Goal: Task Accomplishment & Management: Manage account settings

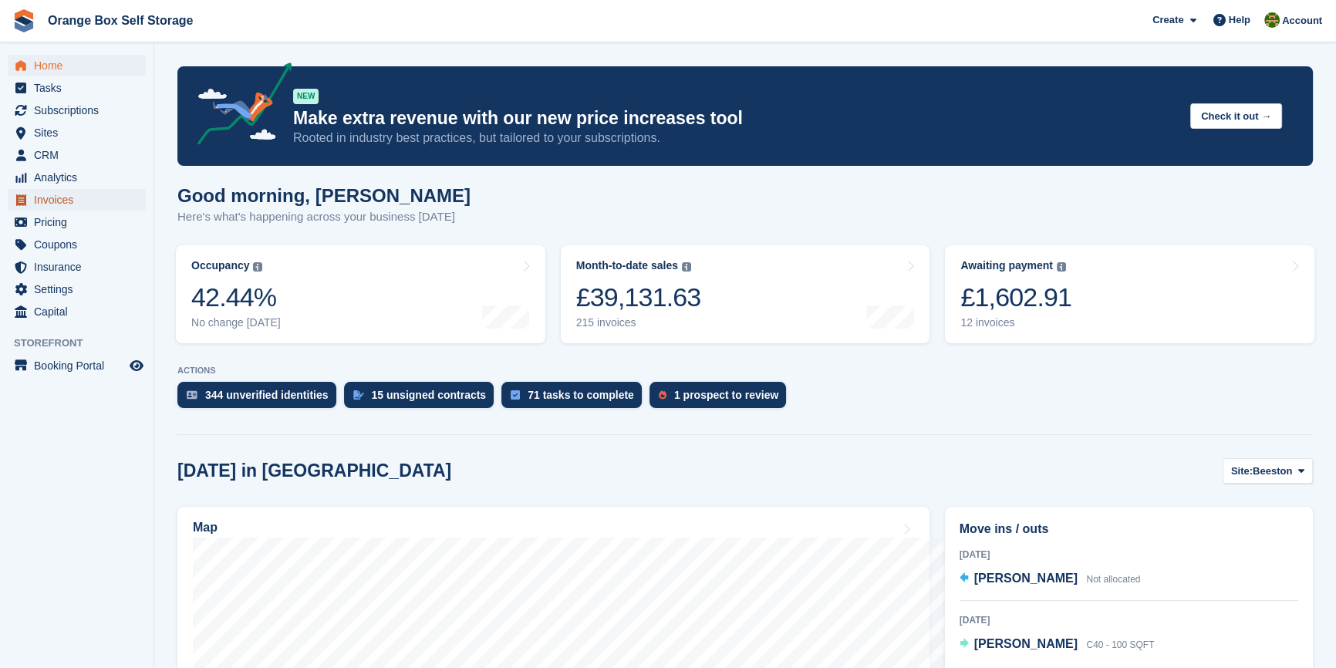
click at [71, 208] on span "Invoices" at bounding box center [80, 200] width 93 height 22
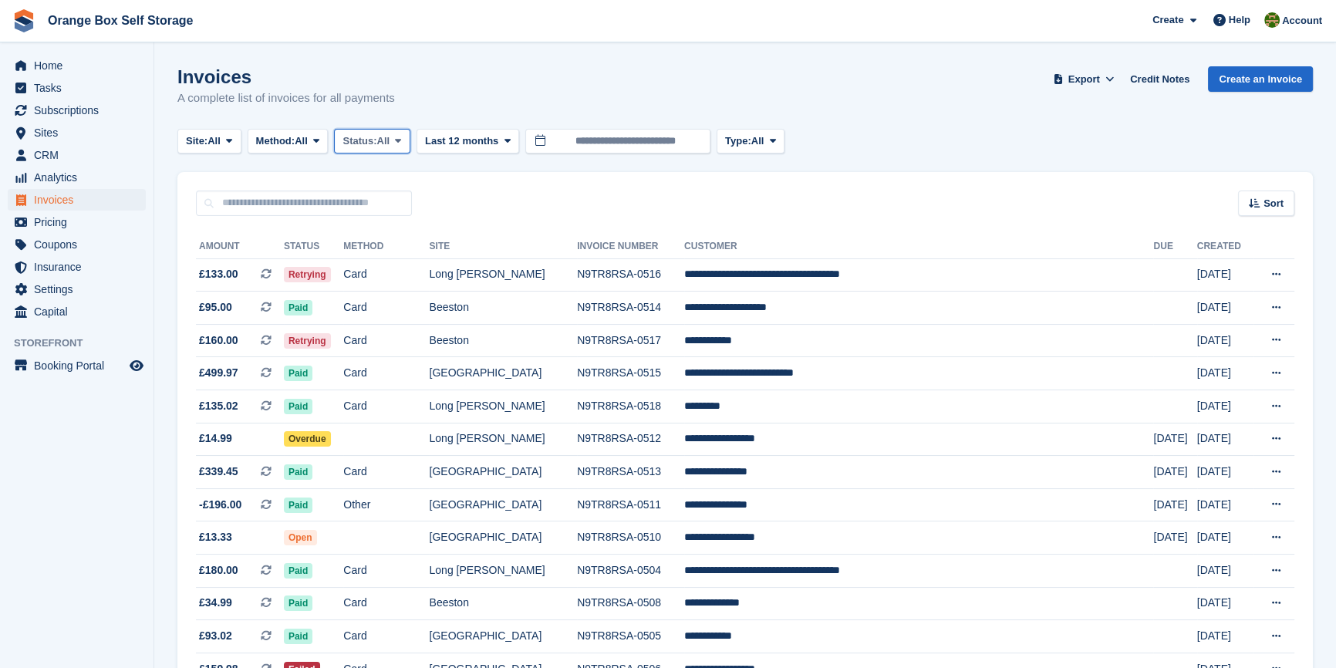
click at [374, 138] on span "Status:" at bounding box center [360, 140] width 34 height 15
click at [376, 255] on link "Open" at bounding box center [408, 261] width 134 height 28
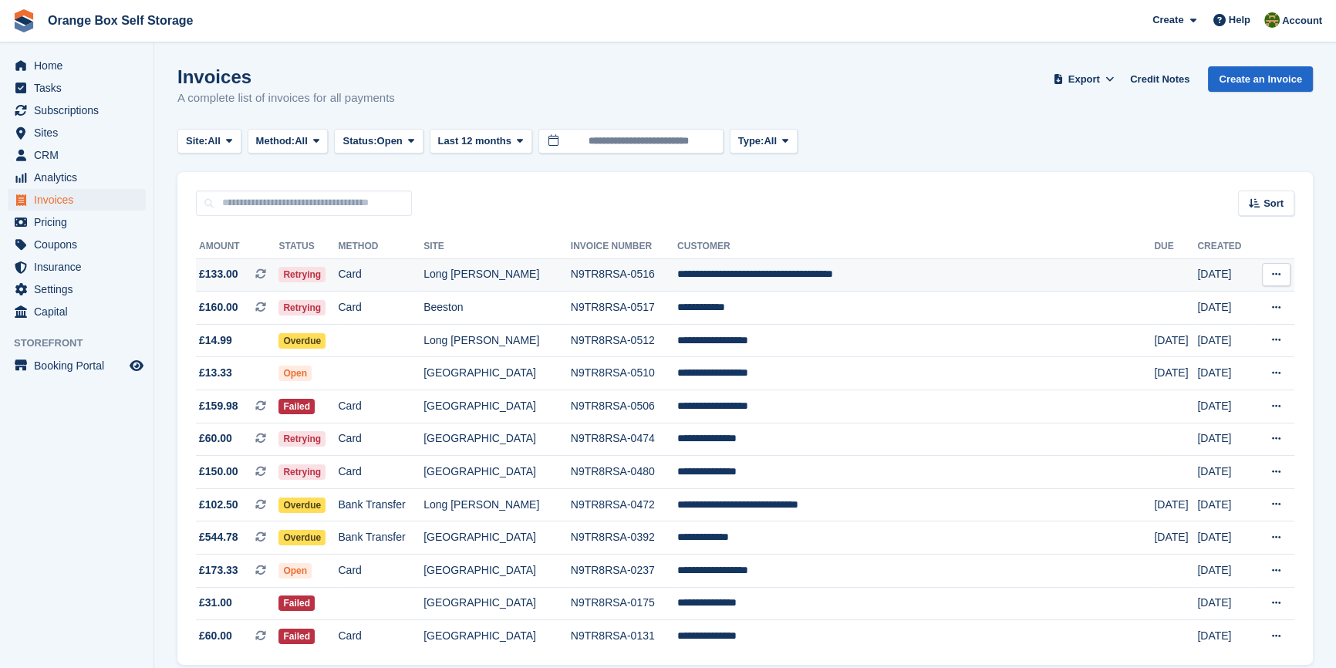
click at [571, 274] on td "Long [PERSON_NAME]" at bounding box center [497, 274] width 147 height 33
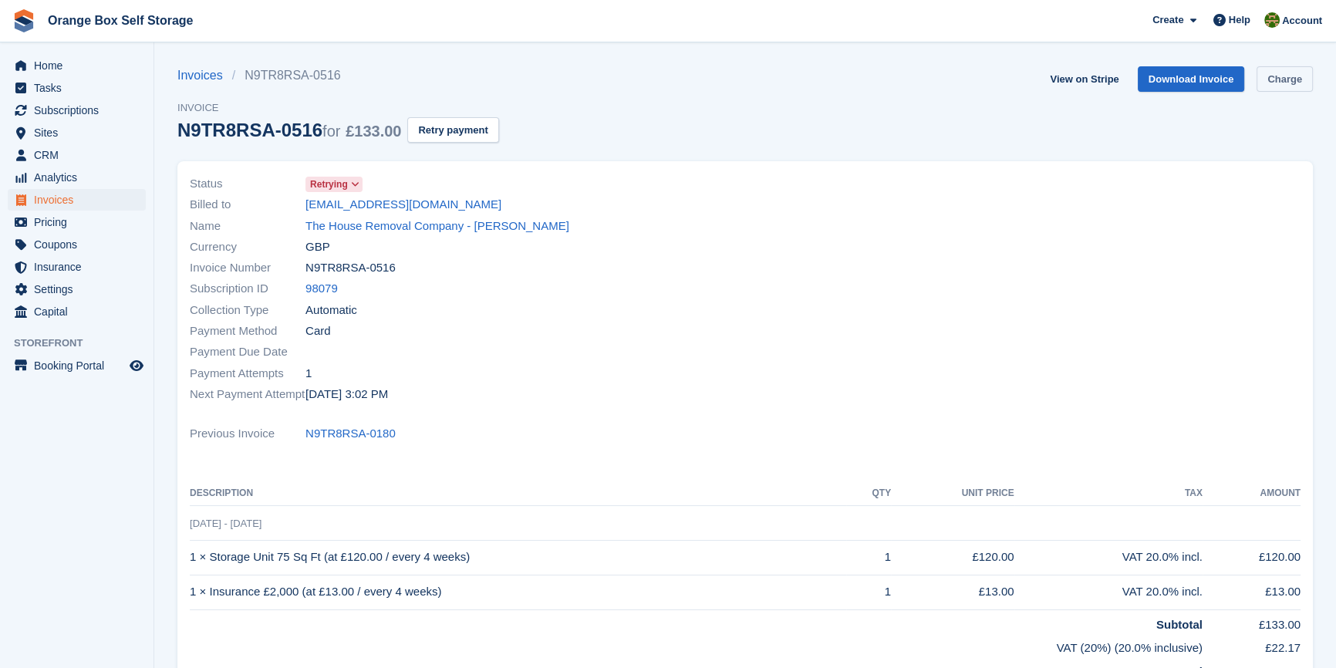
click at [1289, 84] on link "Charge" at bounding box center [1285, 78] width 56 height 25
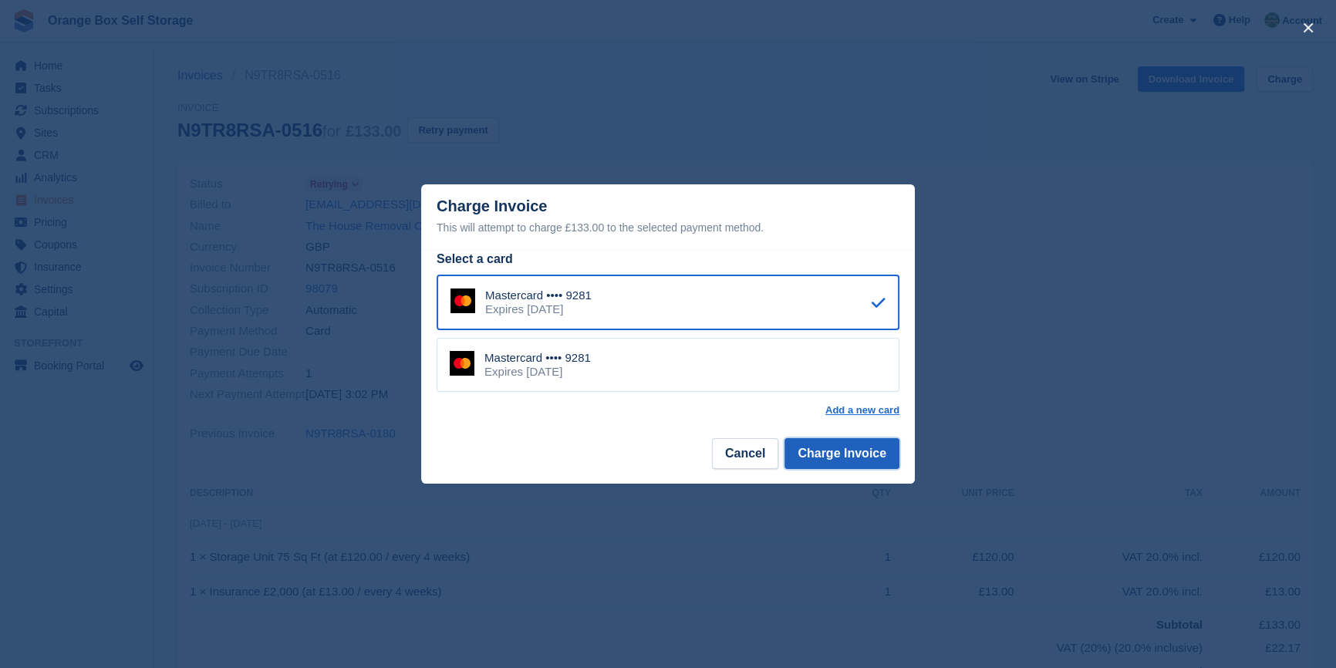
click at [851, 446] on button "Charge Invoice" at bounding box center [842, 453] width 115 height 31
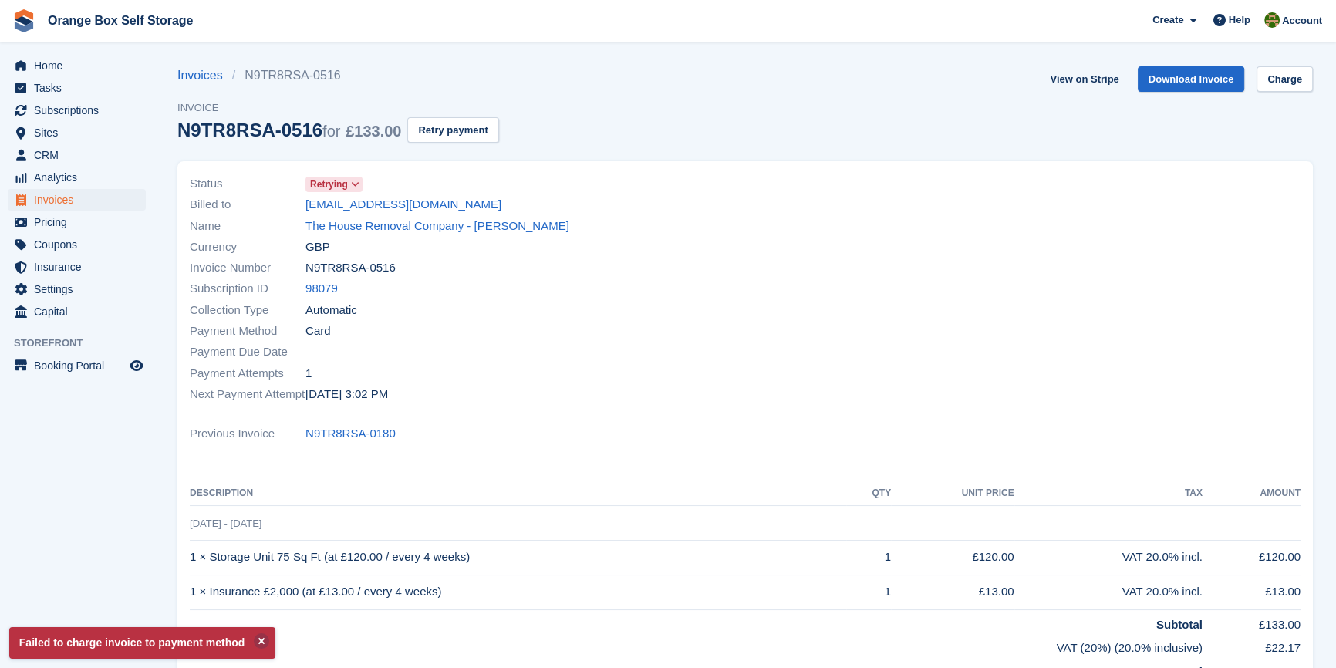
click at [851, 441] on div "Previous Invoice N9TR8RSA-0180" at bounding box center [745, 434] width 1111 height 21
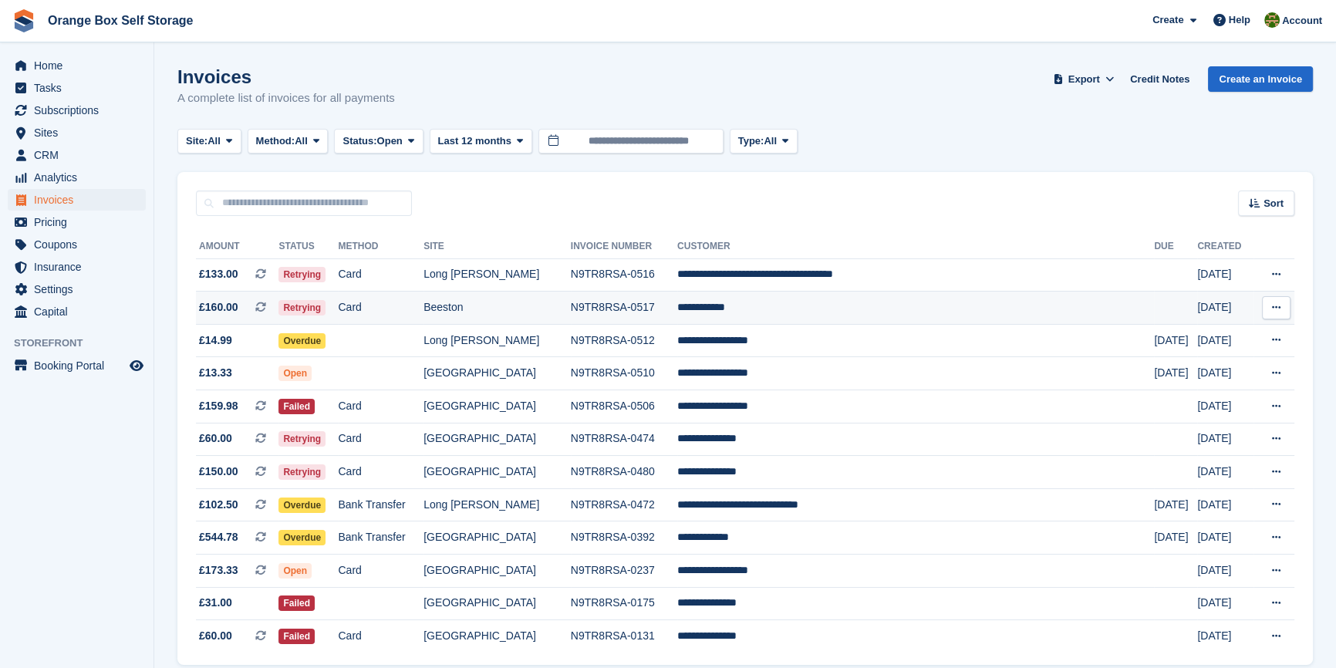
click at [846, 320] on td "**********" at bounding box center [915, 308] width 477 height 33
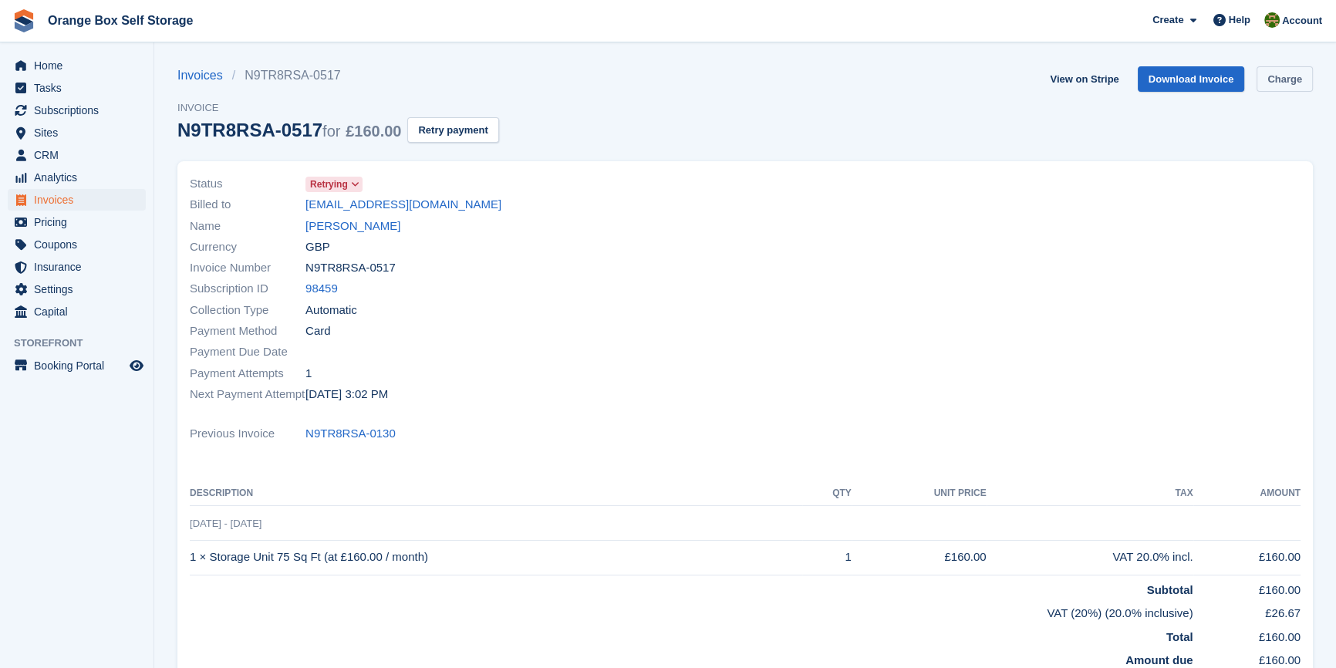
click at [1261, 78] on link "Charge" at bounding box center [1285, 78] width 56 height 25
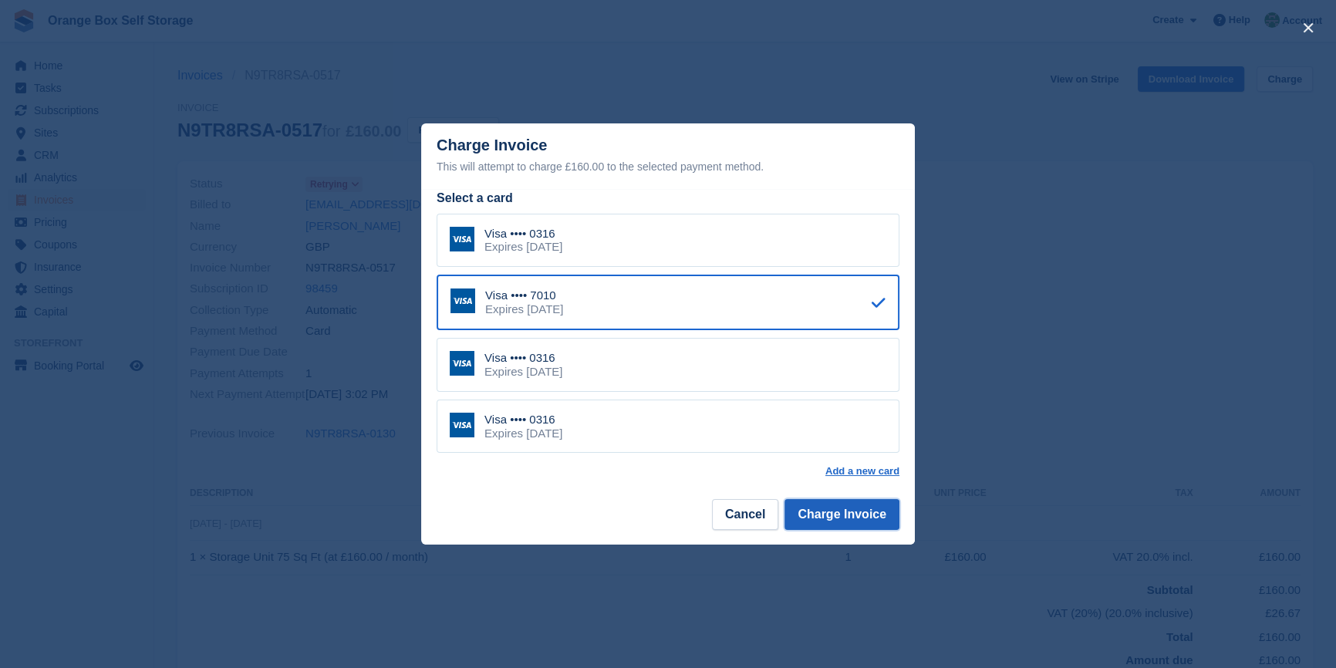
click at [830, 516] on button "Charge Invoice" at bounding box center [842, 514] width 115 height 31
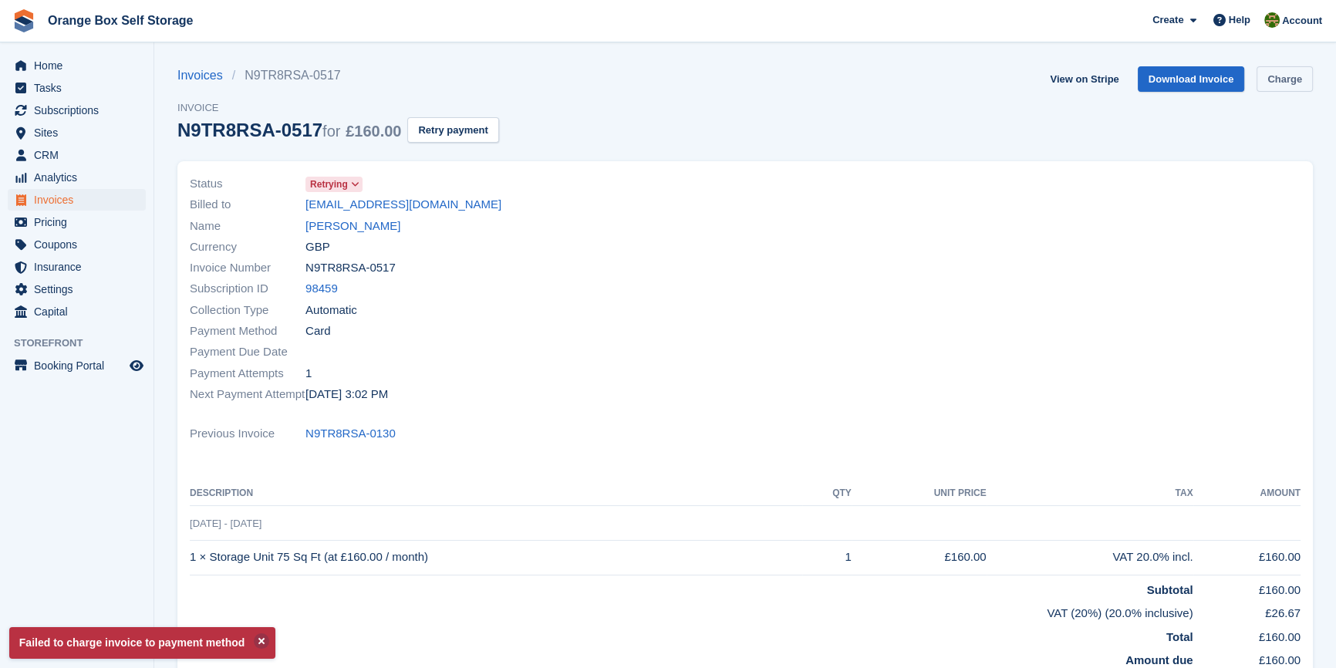
click at [1279, 84] on link "Charge" at bounding box center [1285, 78] width 56 height 25
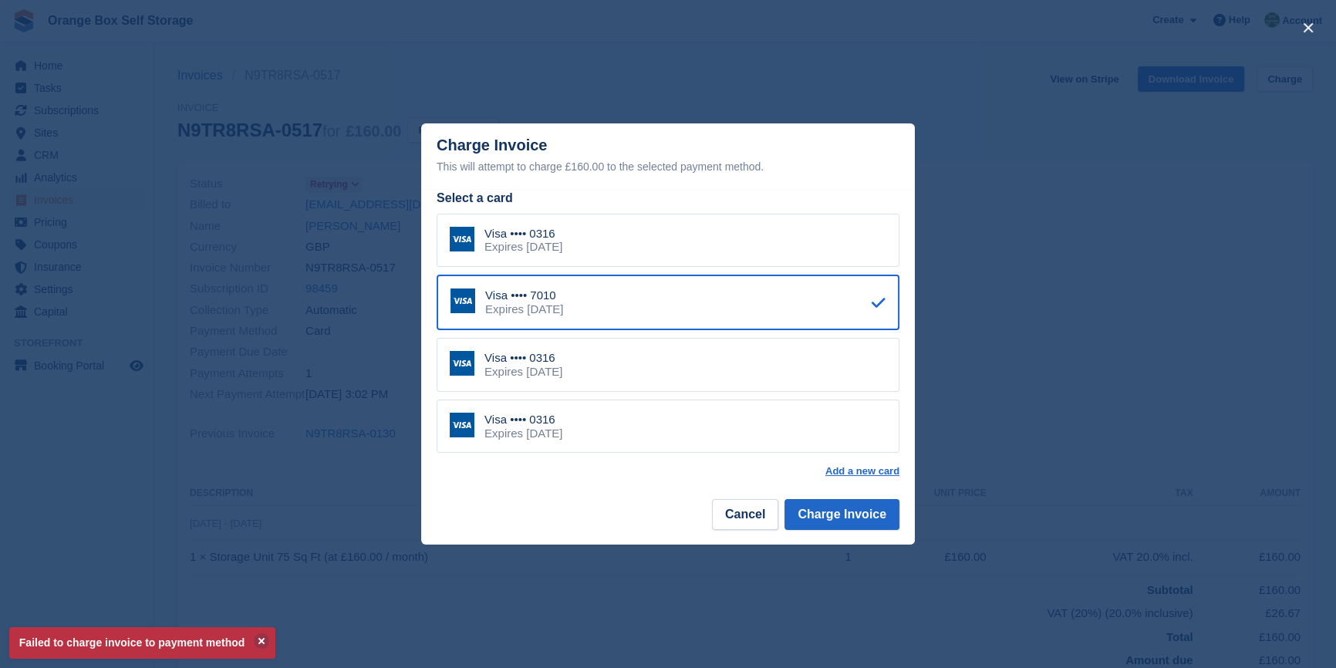
click at [556, 254] on div "Expires May 2028" at bounding box center [524, 247] width 78 height 14
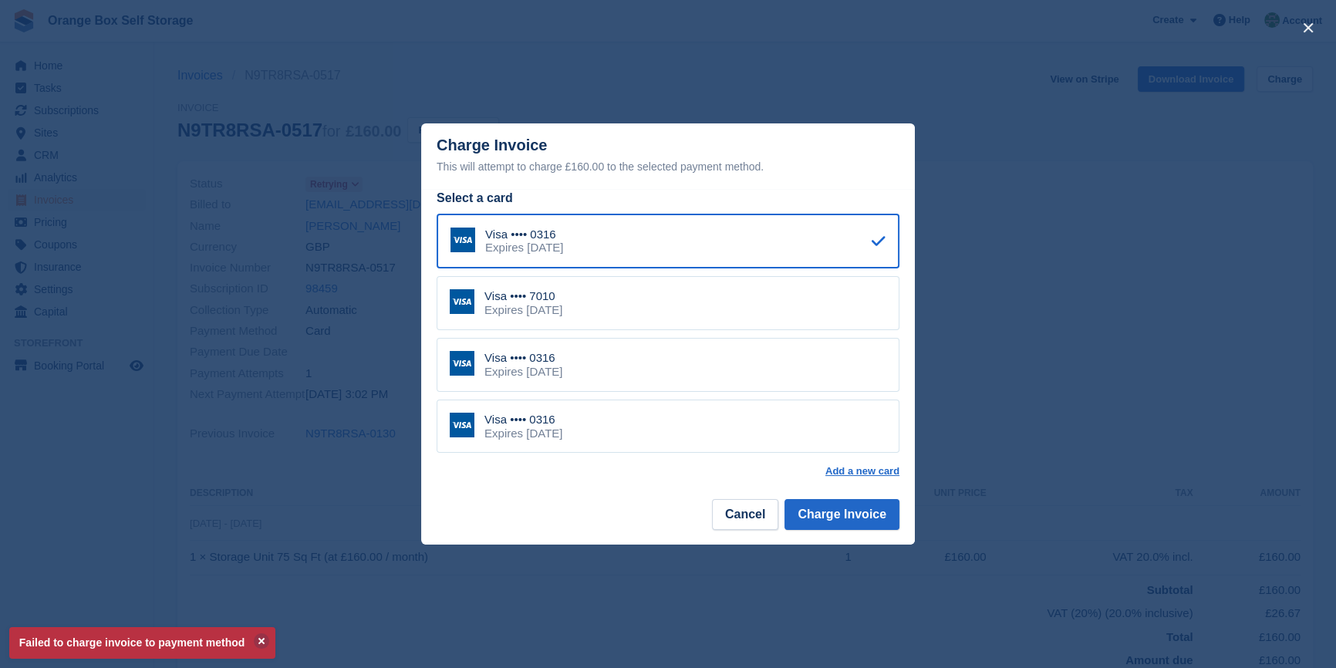
click at [827, 537] on footer "Cancel Charge Invoice" at bounding box center [668, 520] width 494 height 49
click at [824, 515] on button "Charge Invoice" at bounding box center [842, 514] width 115 height 31
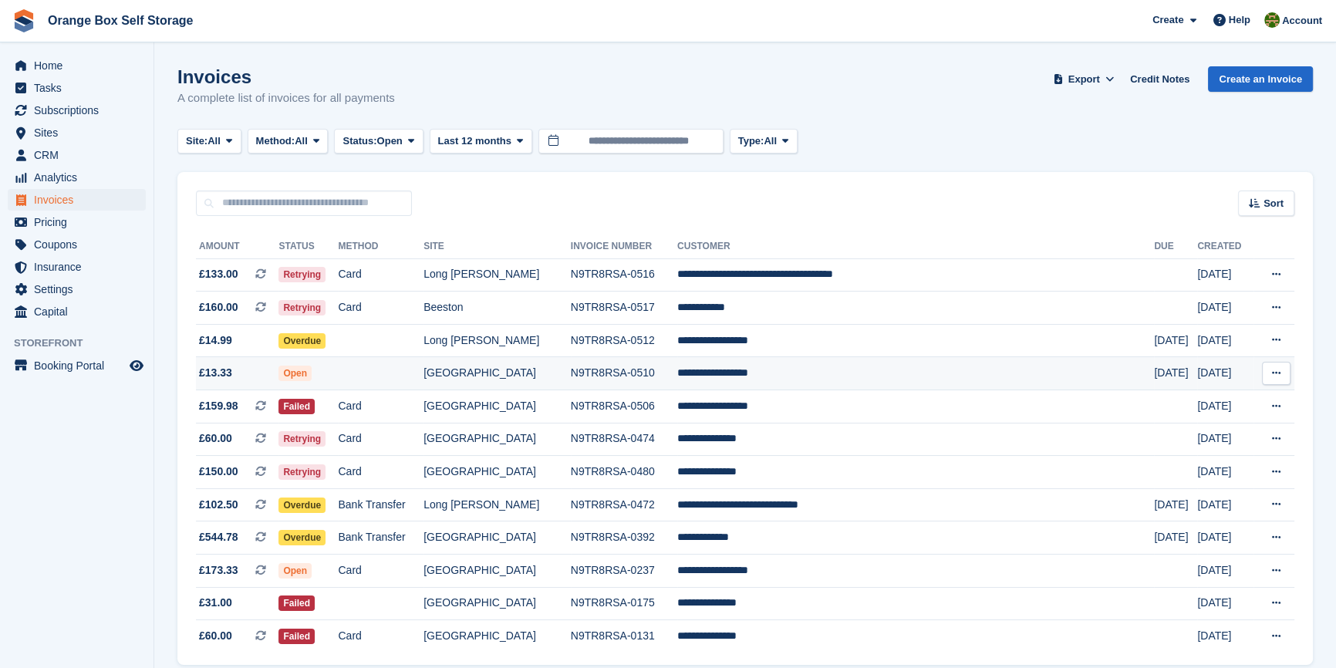
click at [793, 380] on td "**********" at bounding box center [915, 373] width 477 height 33
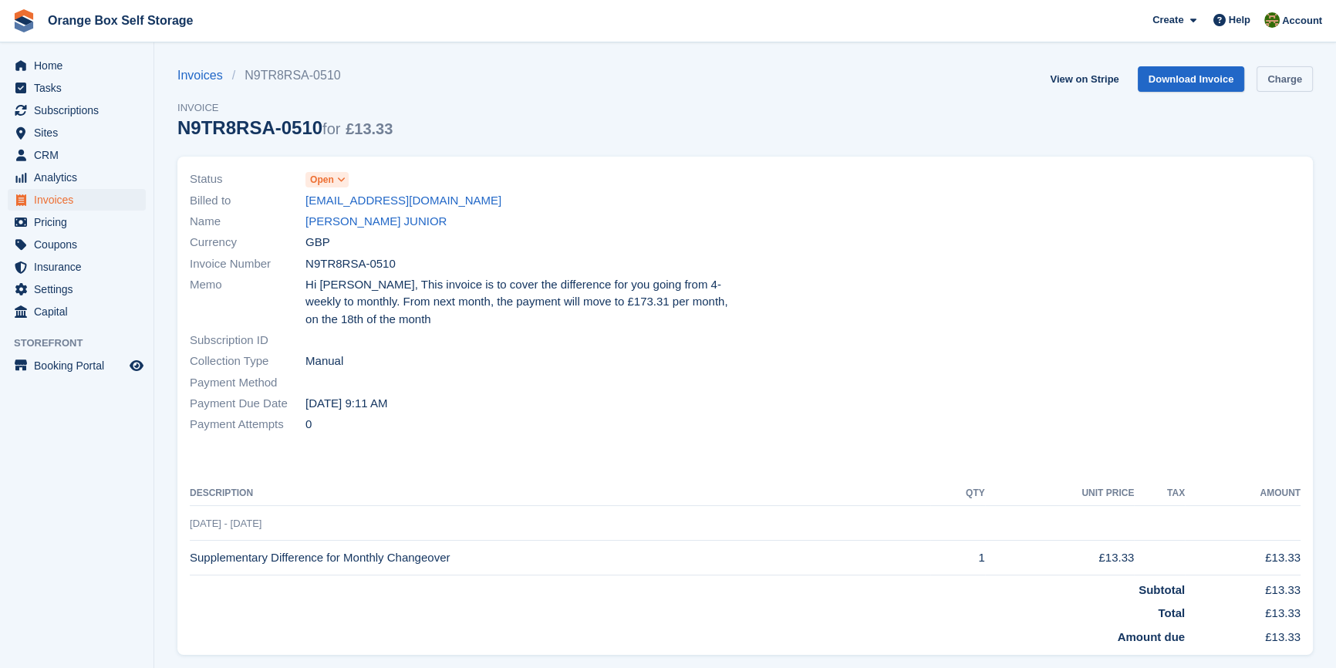
click at [1292, 83] on link "Charge" at bounding box center [1285, 78] width 56 height 25
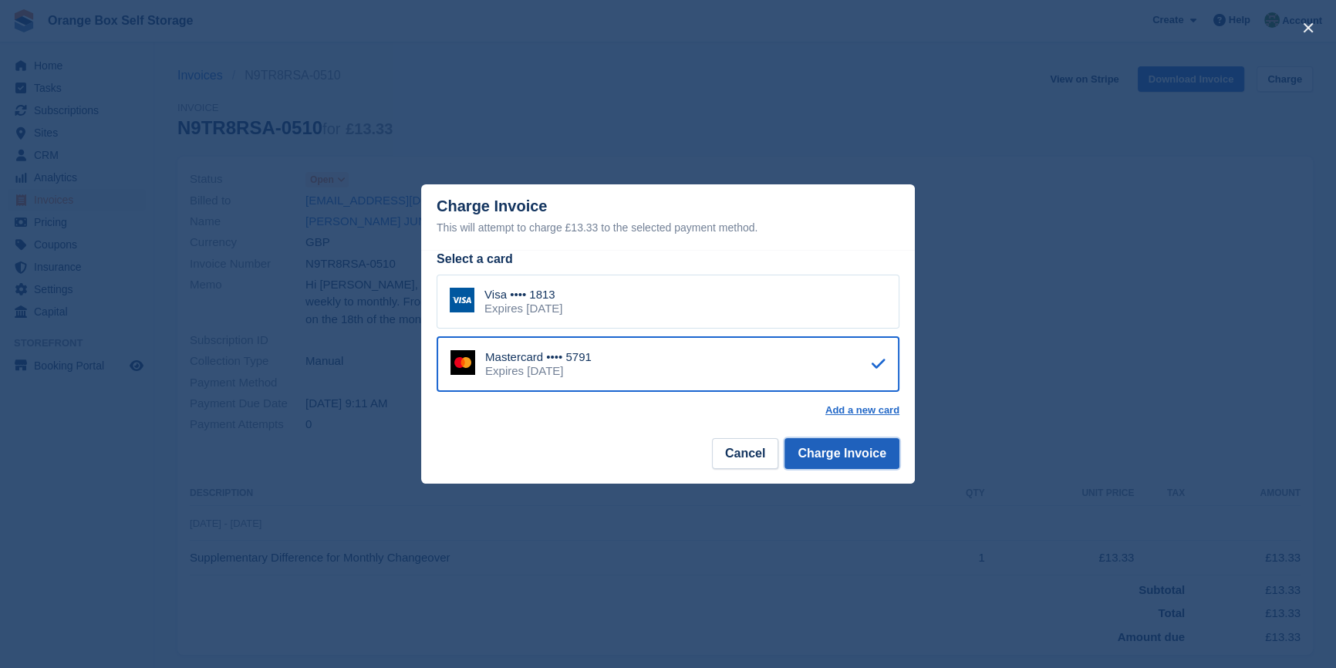
click at [855, 460] on button "Charge Invoice" at bounding box center [842, 453] width 115 height 31
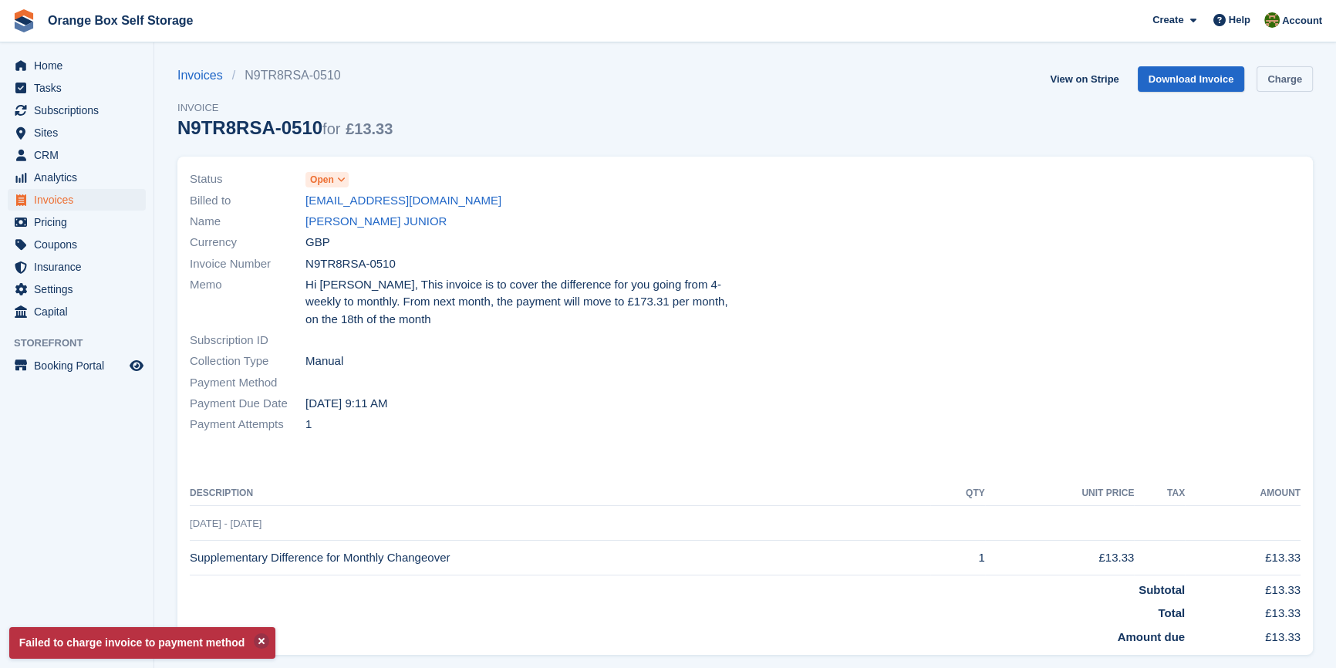
click at [1292, 86] on link "Charge" at bounding box center [1285, 78] width 56 height 25
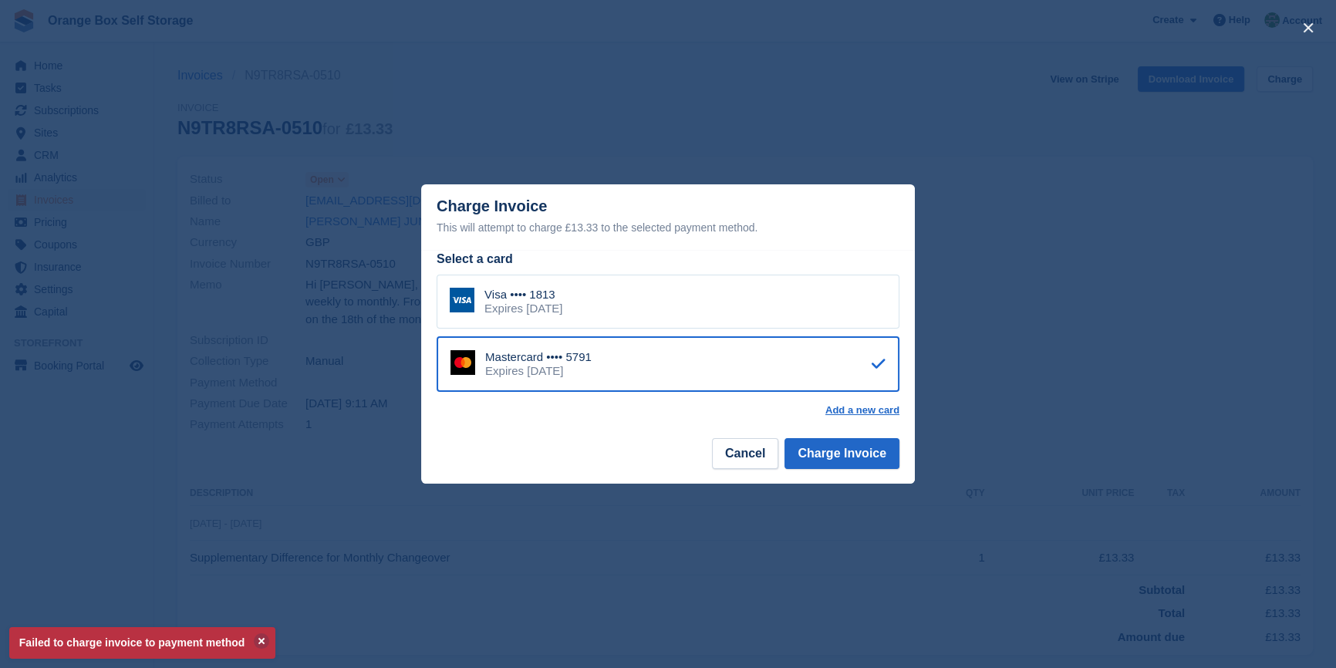
click at [677, 350] on div "Mastercard •••• 5791 Expires January 2028" at bounding box center [668, 364] width 463 height 56
click at [663, 316] on div "Visa •••• 1813 Expires February 2029" at bounding box center [668, 302] width 463 height 54
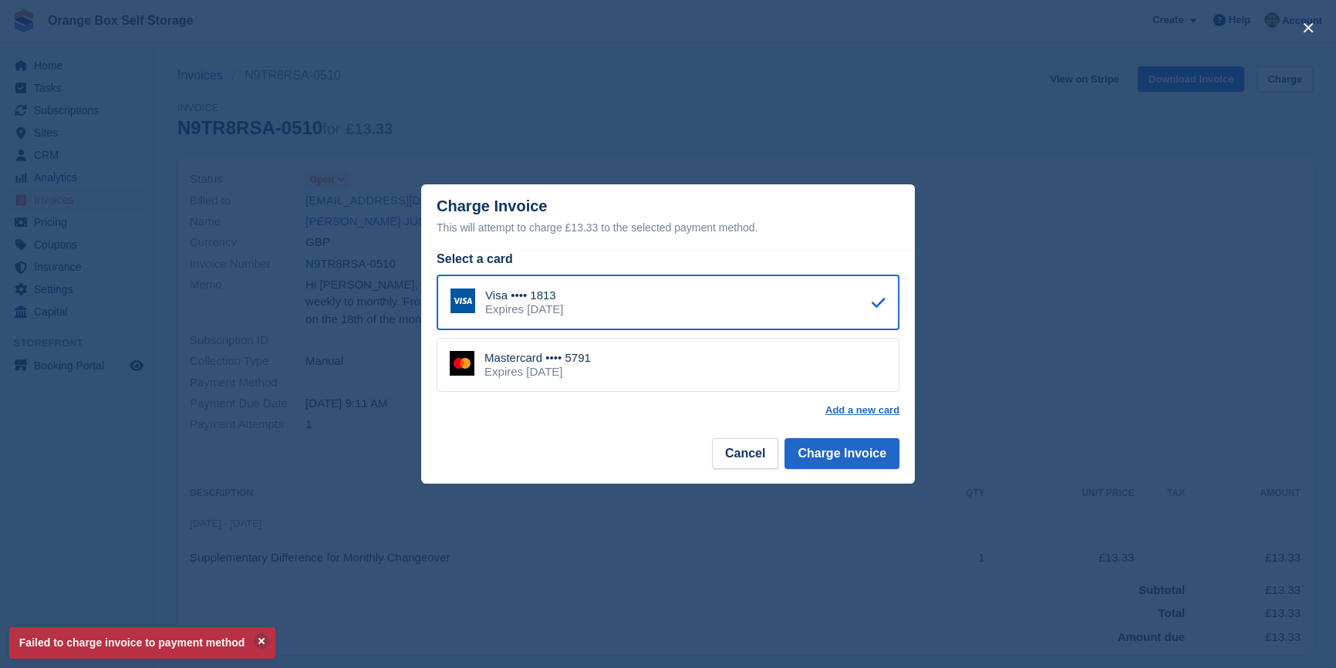
click at [812, 471] on footer "Cancel Charge Invoice" at bounding box center [668, 459] width 494 height 49
click at [815, 461] on button "Charge Invoice" at bounding box center [842, 453] width 115 height 31
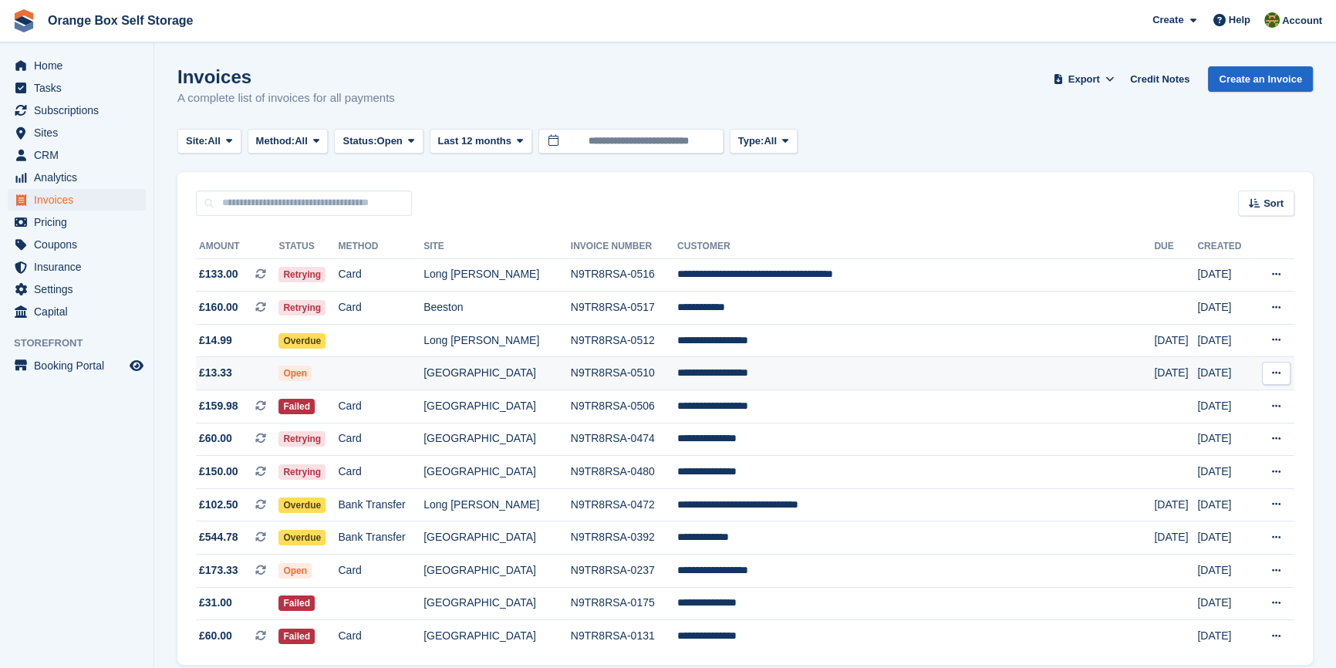
click at [563, 370] on td "[GEOGRAPHIC_DATA]" at bounding box center [497, 373] width 147 height 33
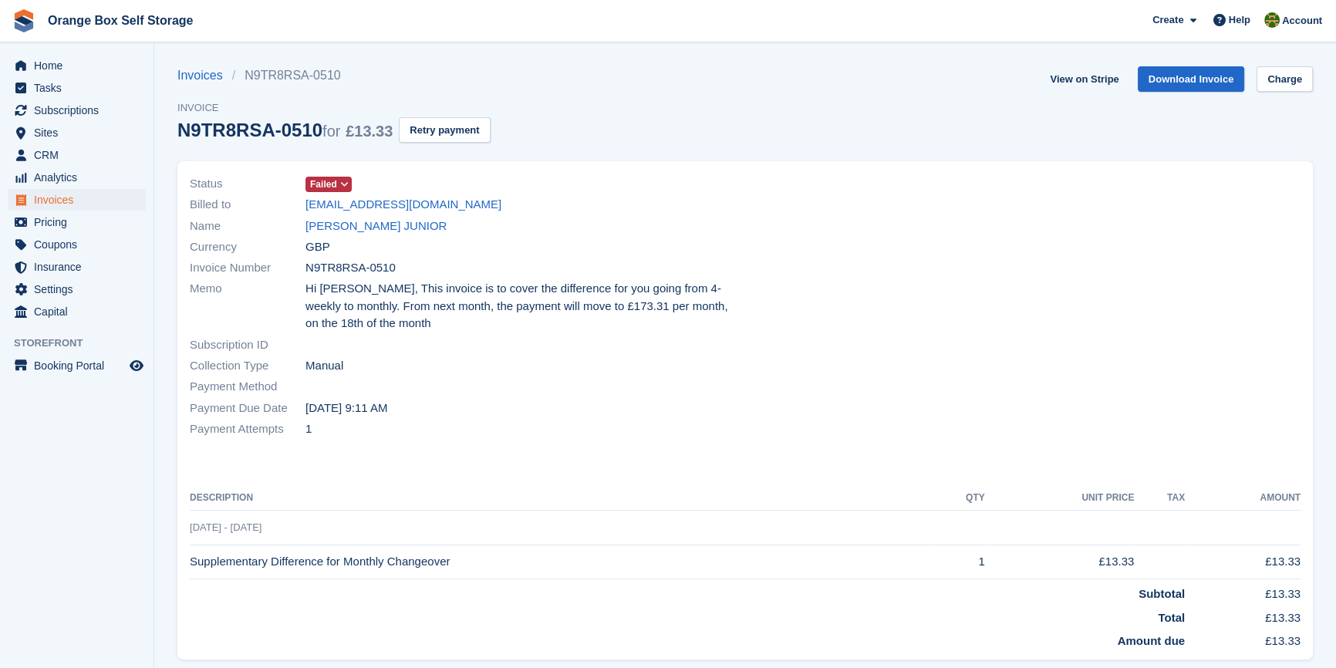
click at [637, 388] on div "Payment Method" at bounding box center [463, 387] width 546 height 21
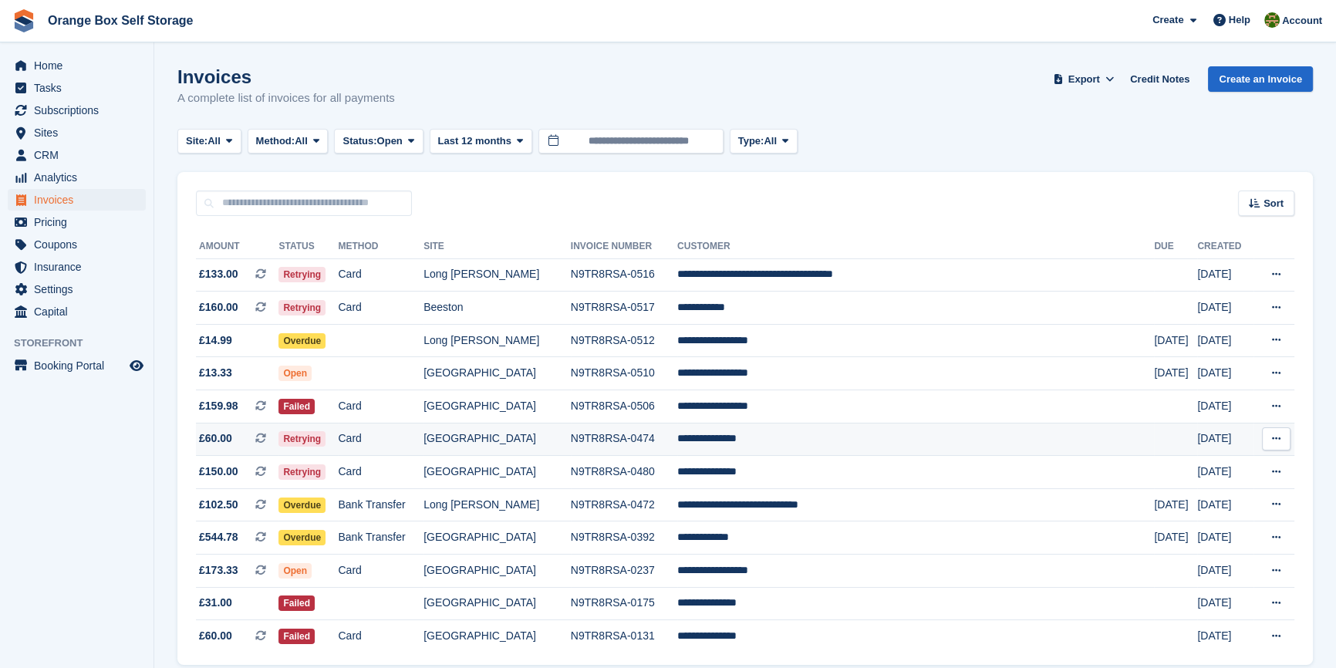
click at [663, 450] on td "N9TR8RSA-0474" at bounding box center [624, 439] width 106 height 33
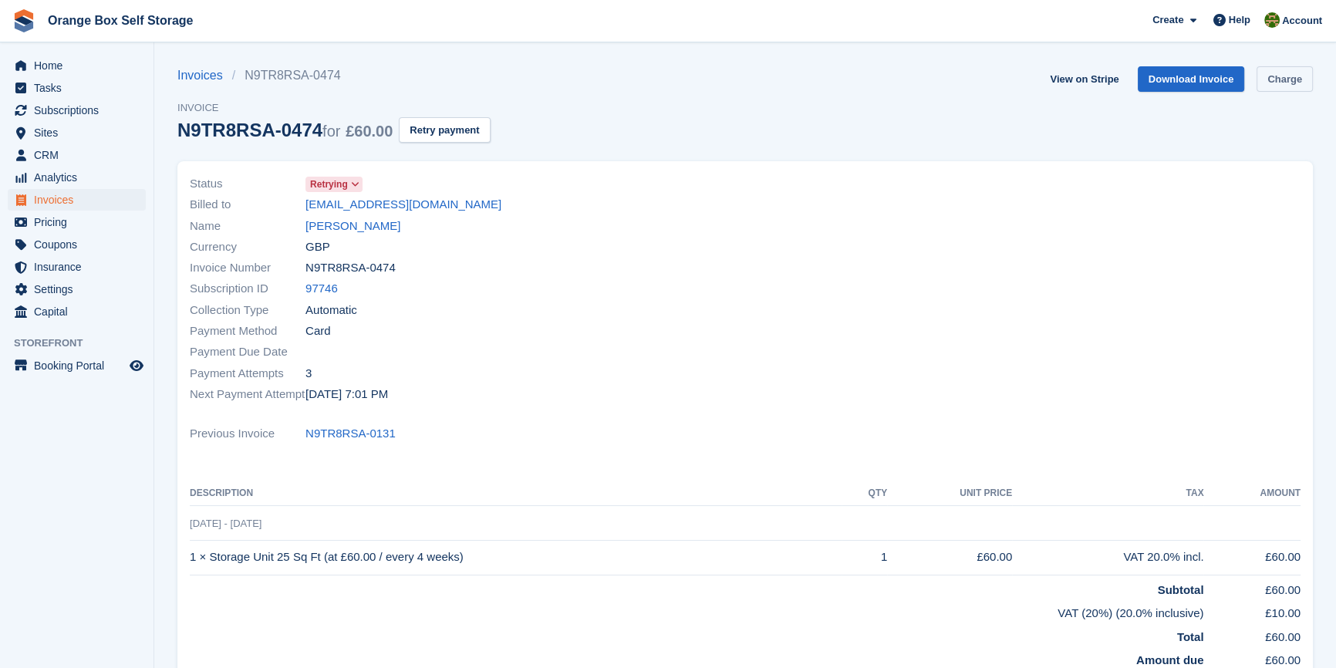
click at [1292, 76] on link "Charge" at bounding box center [1285, 78] width 56 height 25
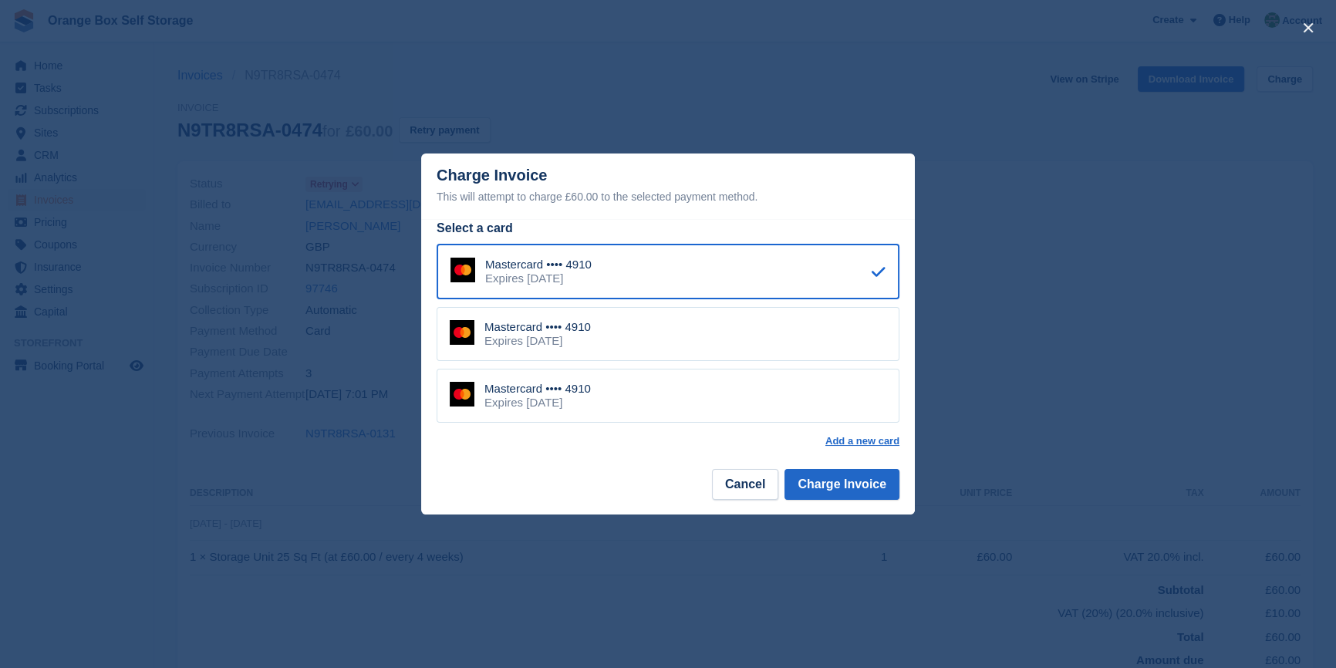
click at [873, 524] on div "close" at bounding box center [668, 334] width 1336 height 668
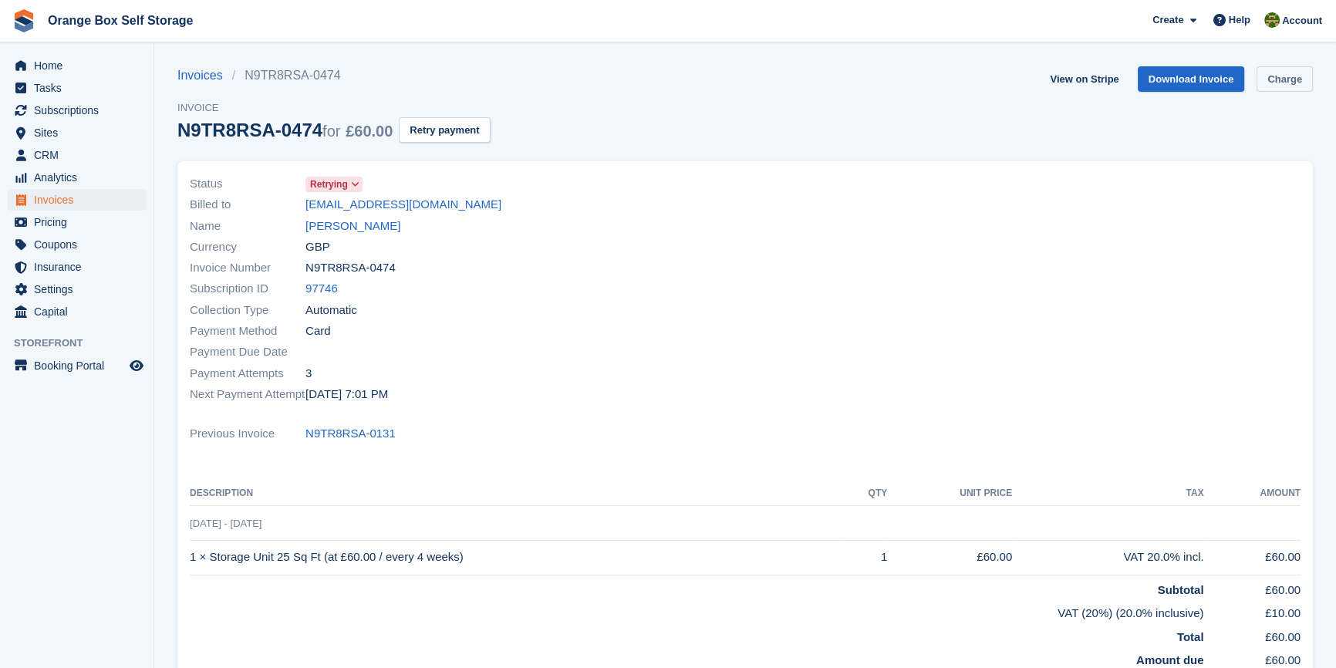
click at [1296, 85] on link "Charge" at bounding box center [1285, 78] width 56 height 25
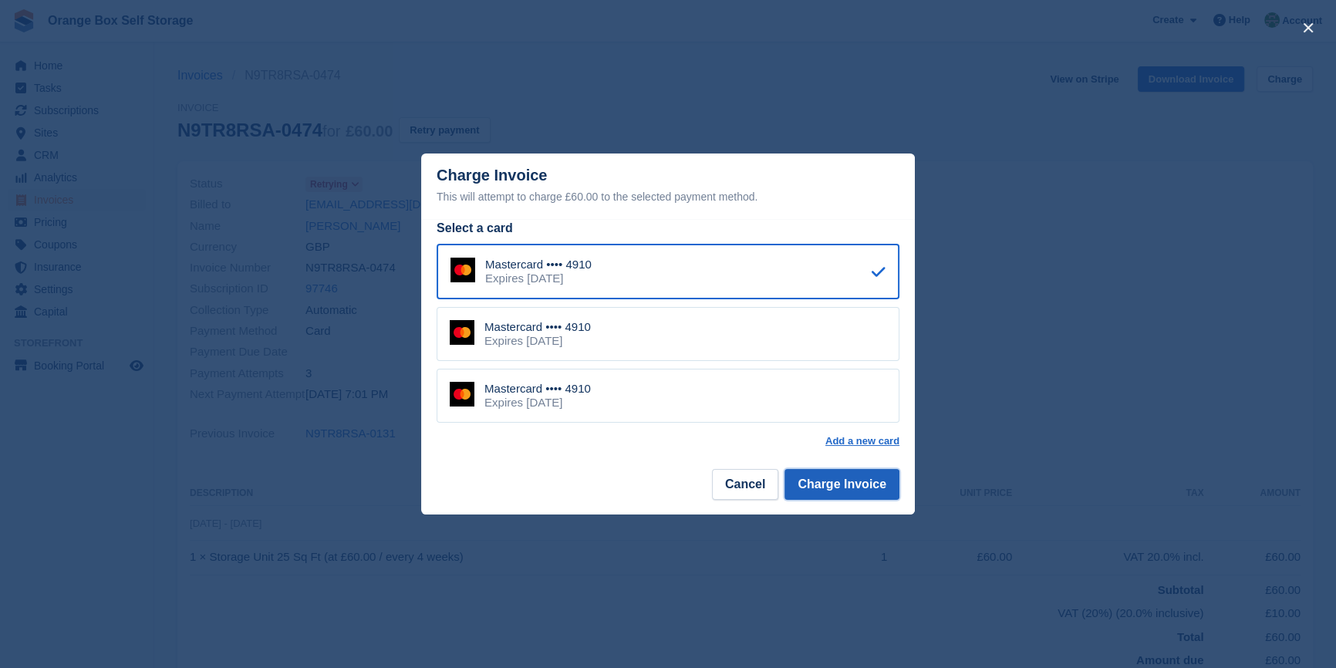
click at [864, 485] on button "Charge Invoice" at bounding box center [842, 484] width 115 height 31
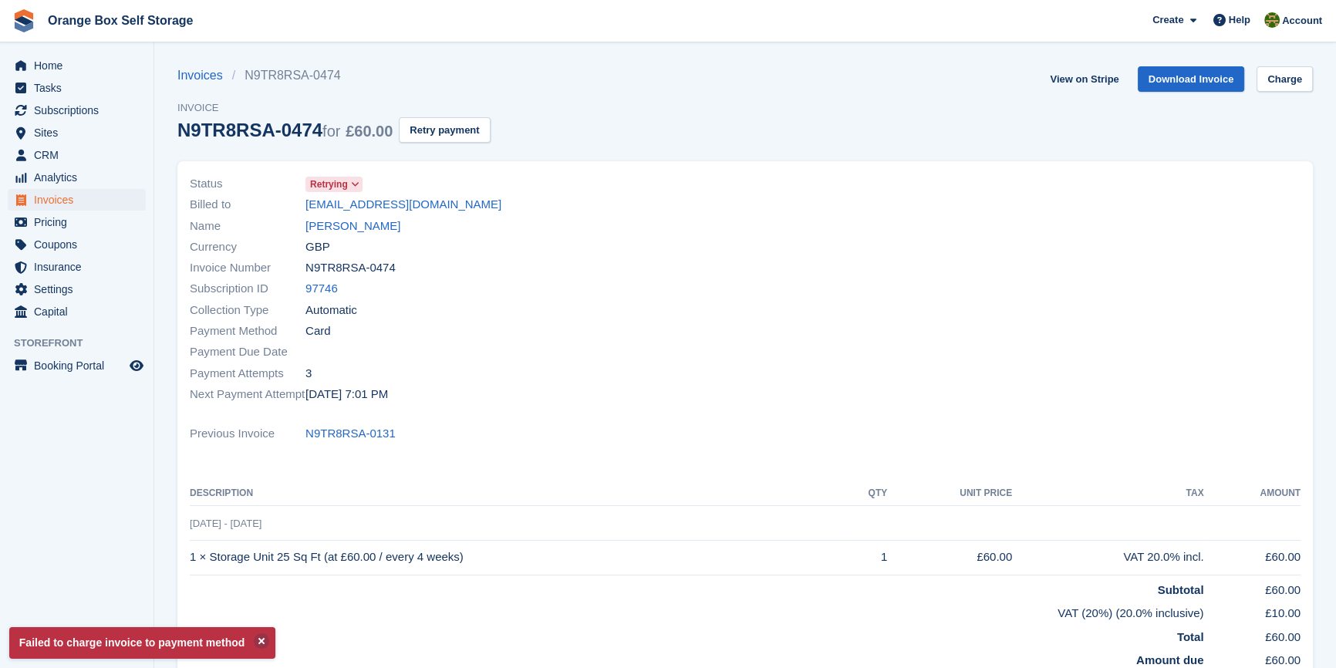
click at [816, 427] on div "Previous Invoice N9TR8RSA-0131" at bounding box center [745, 434] width 1111 height 21
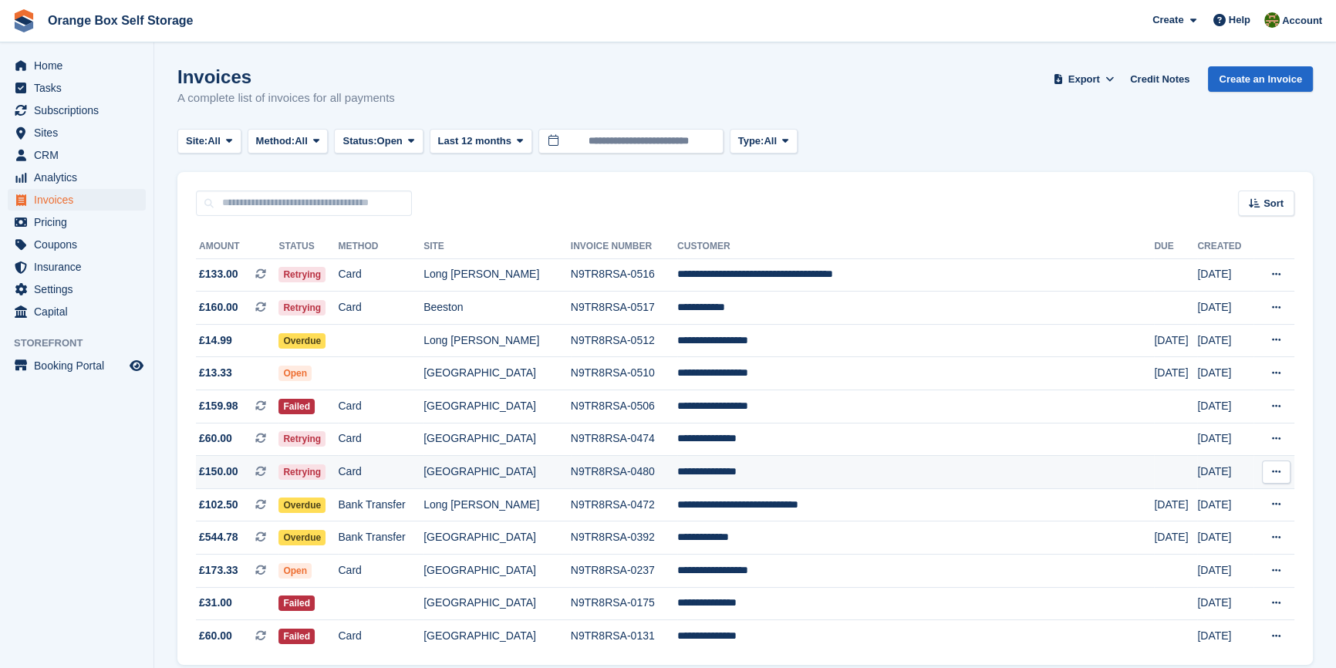
click at [553, 478] on td "[GEOGRAPHIC_DATA]" at bounding box center [497, 472] width 147 height 33
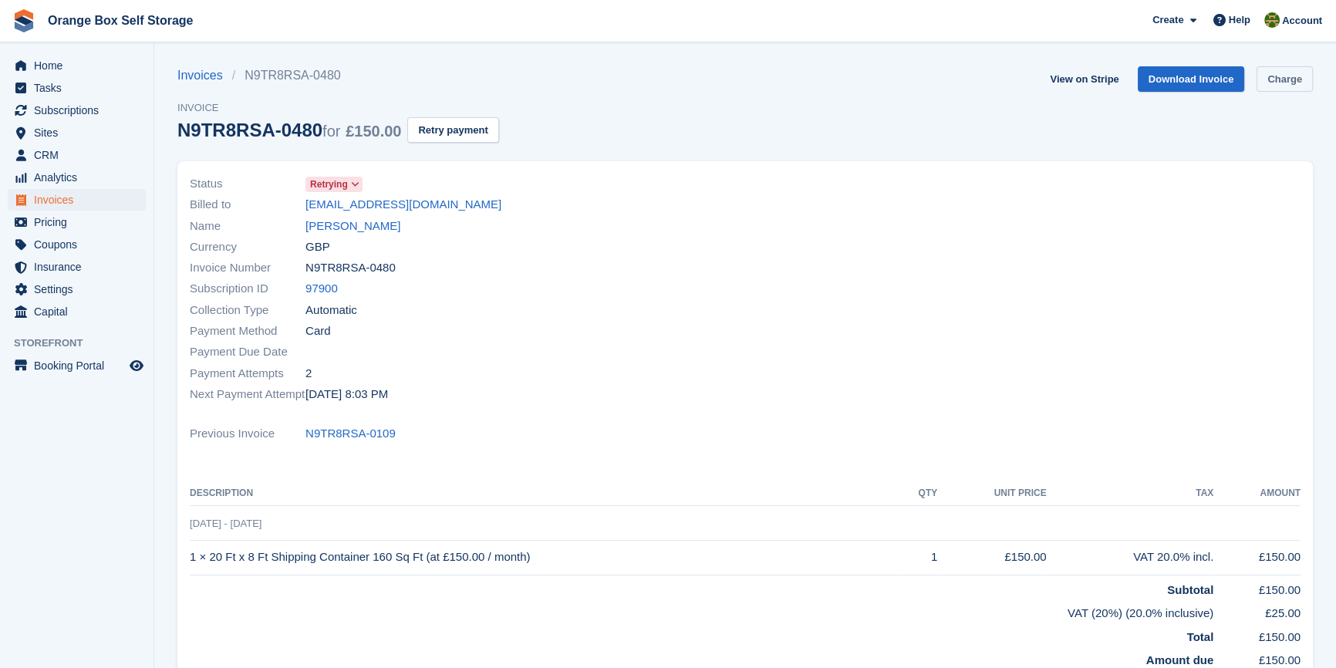
click at [1282, 67] on link "Charge" at bounding box center [1285, 78] width 56 height 25
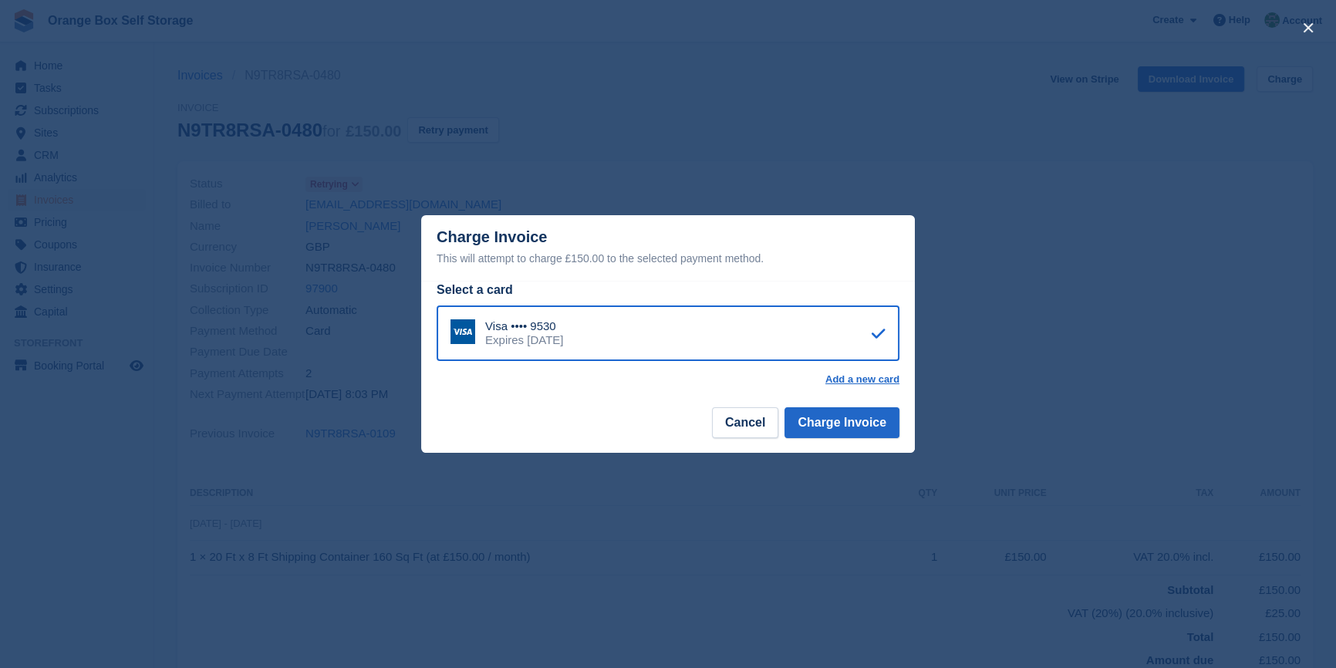
click at [873, 402] on div "Select a card Visa •••• 9530 Expires [DATE] Add a new card" at bounding box center [668, 342] width 494 height 123
click at [874, 420] on button "Charge Invoice" at bounding box center [842, 422] width 115 height 31
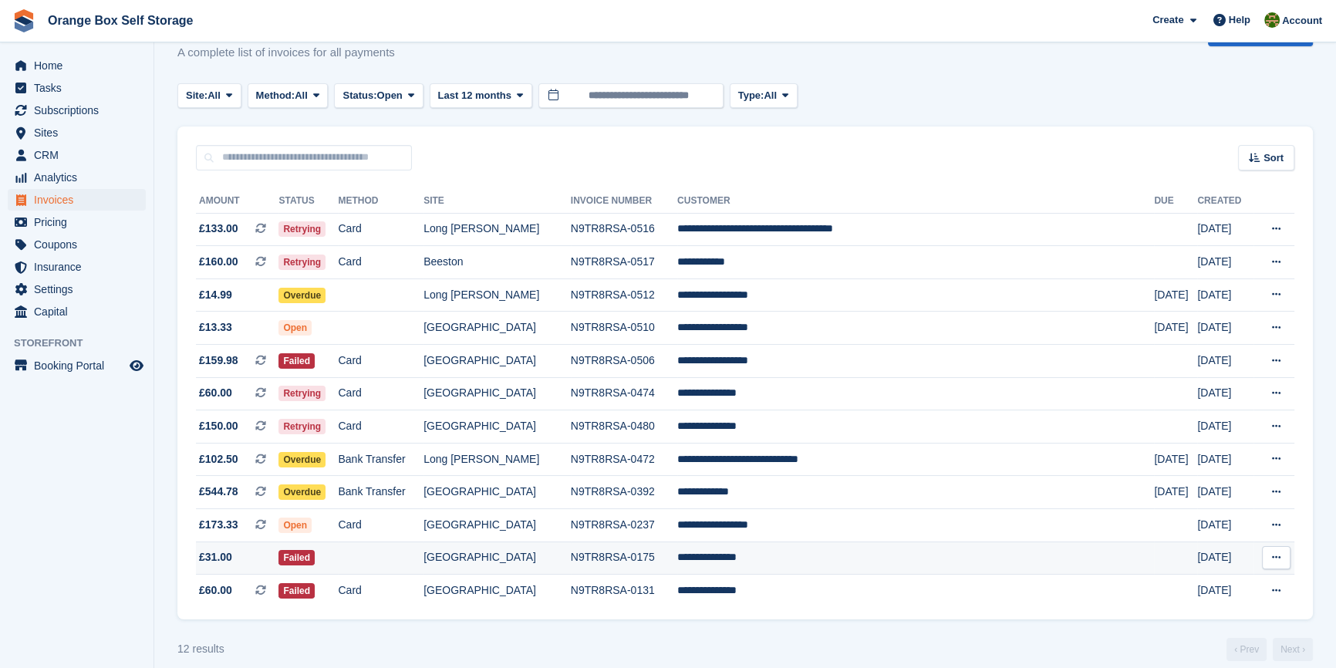
scroll to position [66, 0]
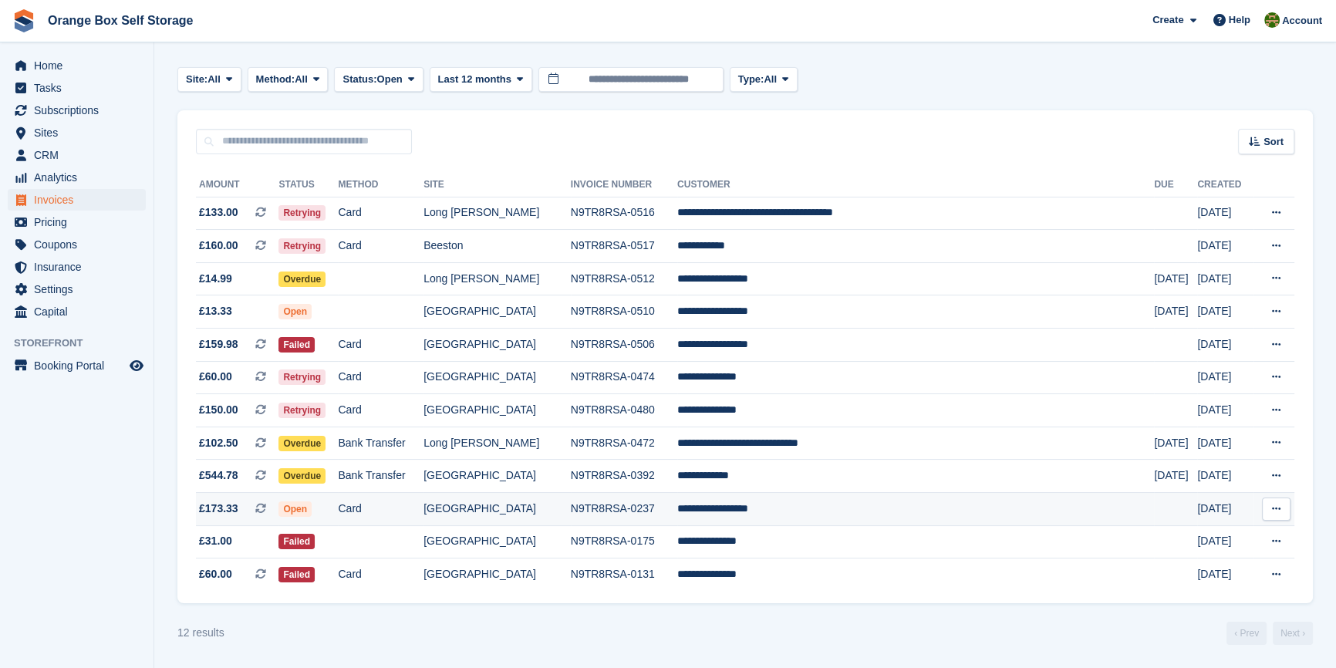
click at [849, 502] on td "**********" at bounding box center [915, 509] width 477 height 33
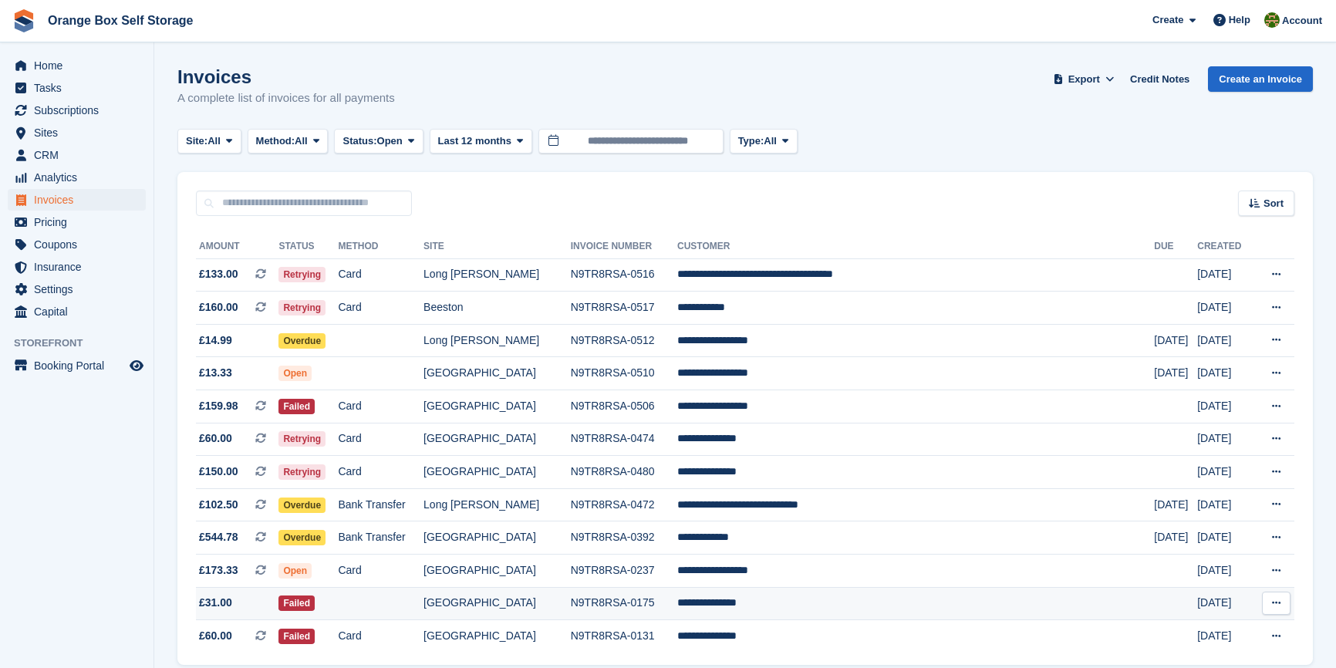
scroll to position [66, 0]
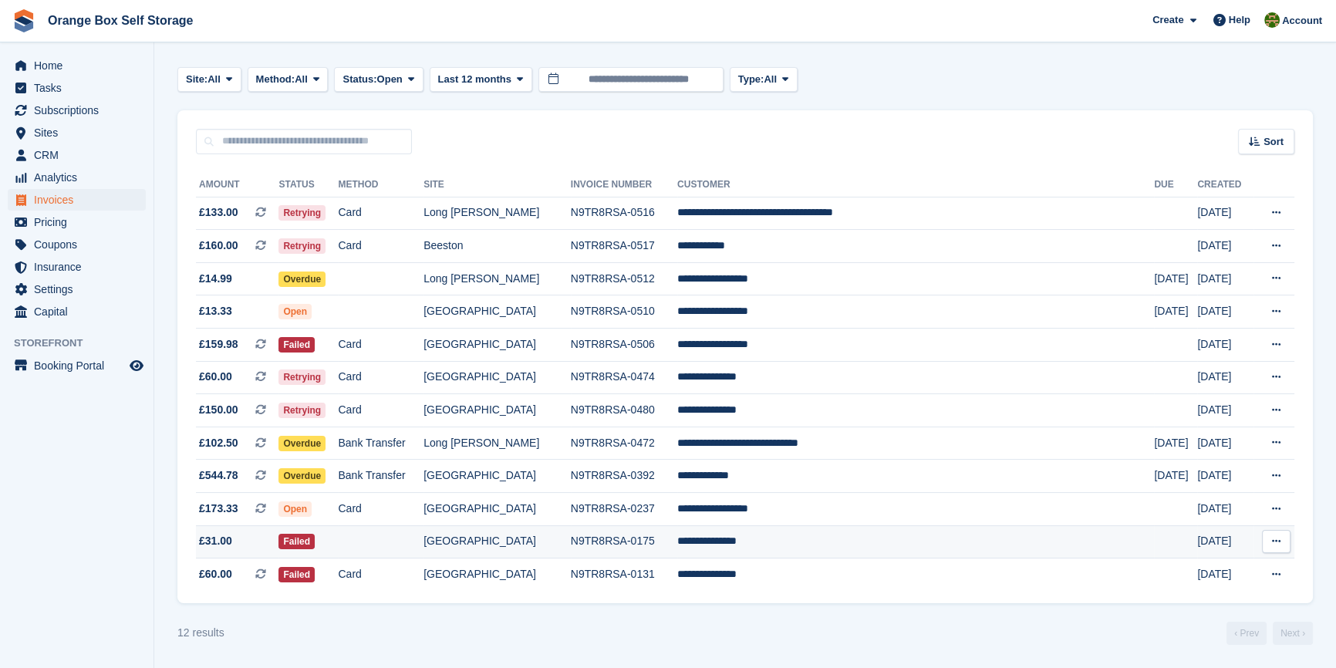
click at [816, 533] on td "**********" at bounding box center [915, 541] width 477 height 33
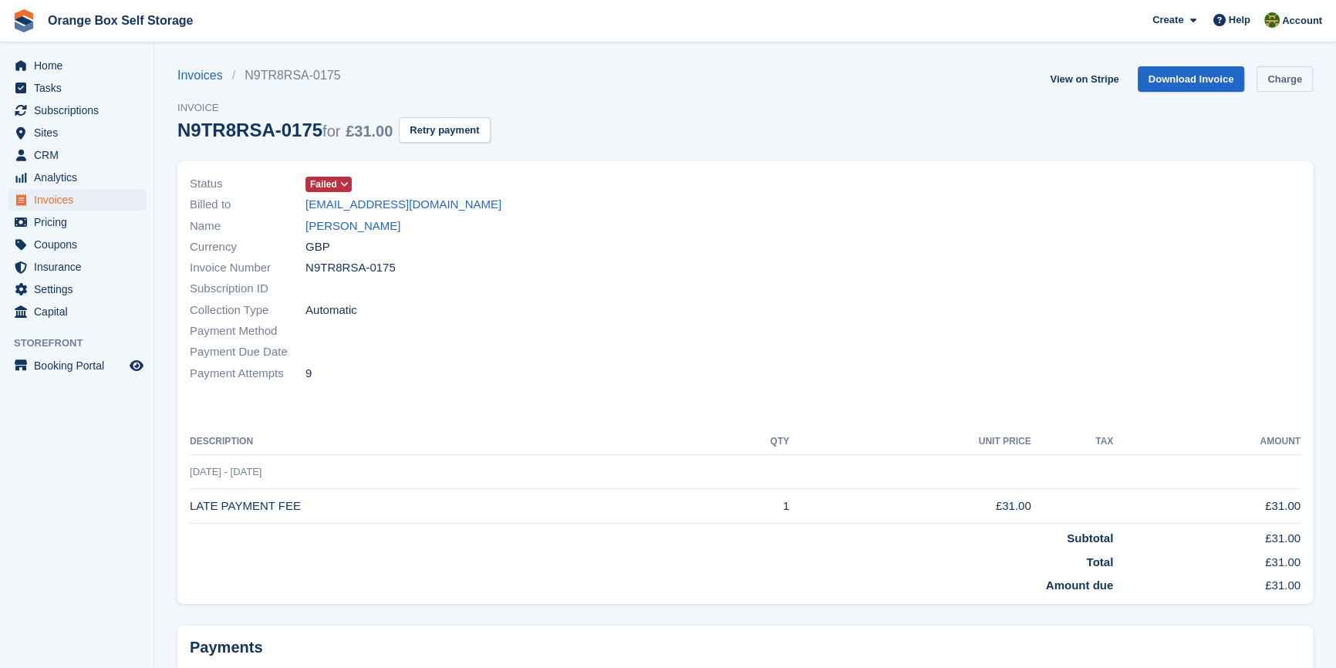
click at [1277, 78] on link "Charge" at bounding box center [1285, 78] width 56 height 25
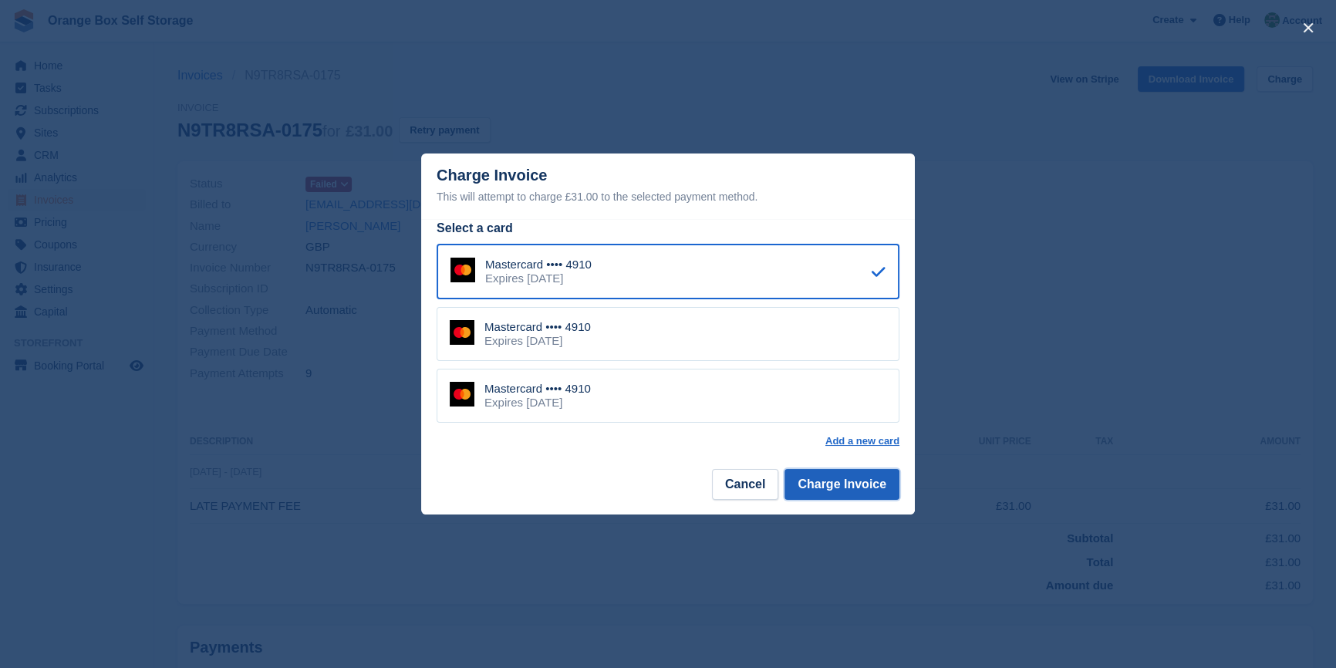
click at [826, 475] on button "Charge Invoice" at bounding box center [842, 484] width 115 height 31
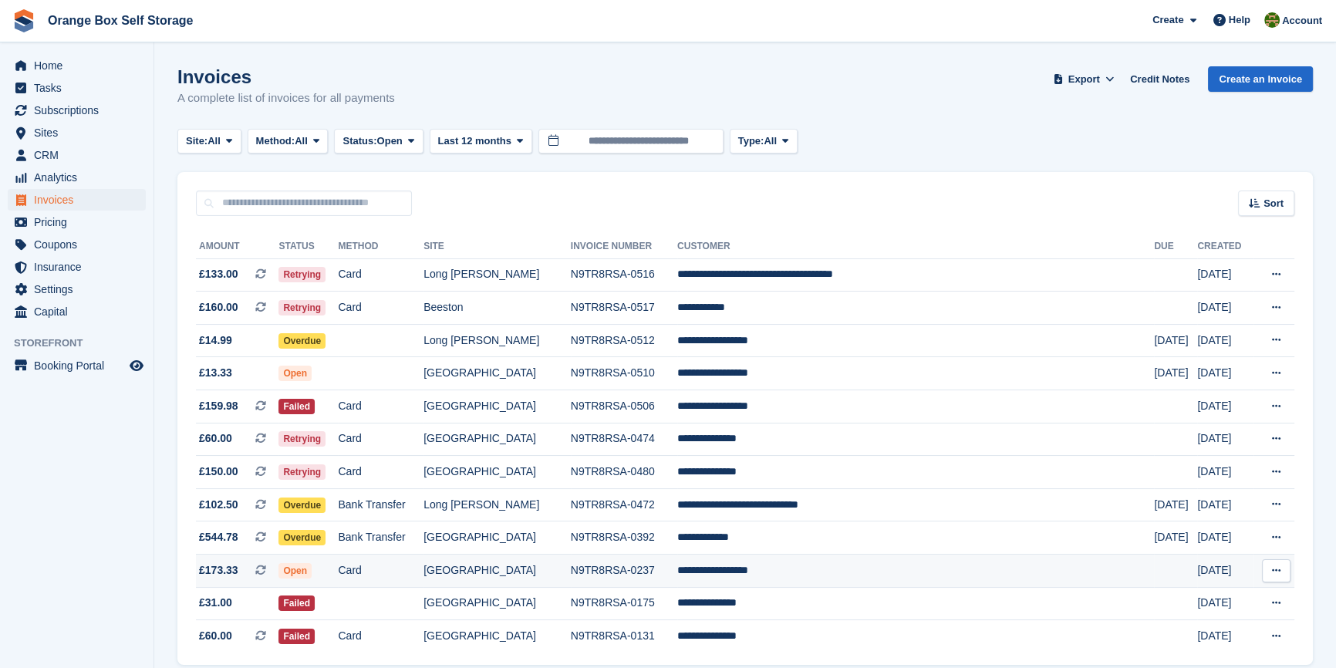
scroll to position [66, 0]
